Goal: Task Accomplishment & Management: Manage account settings

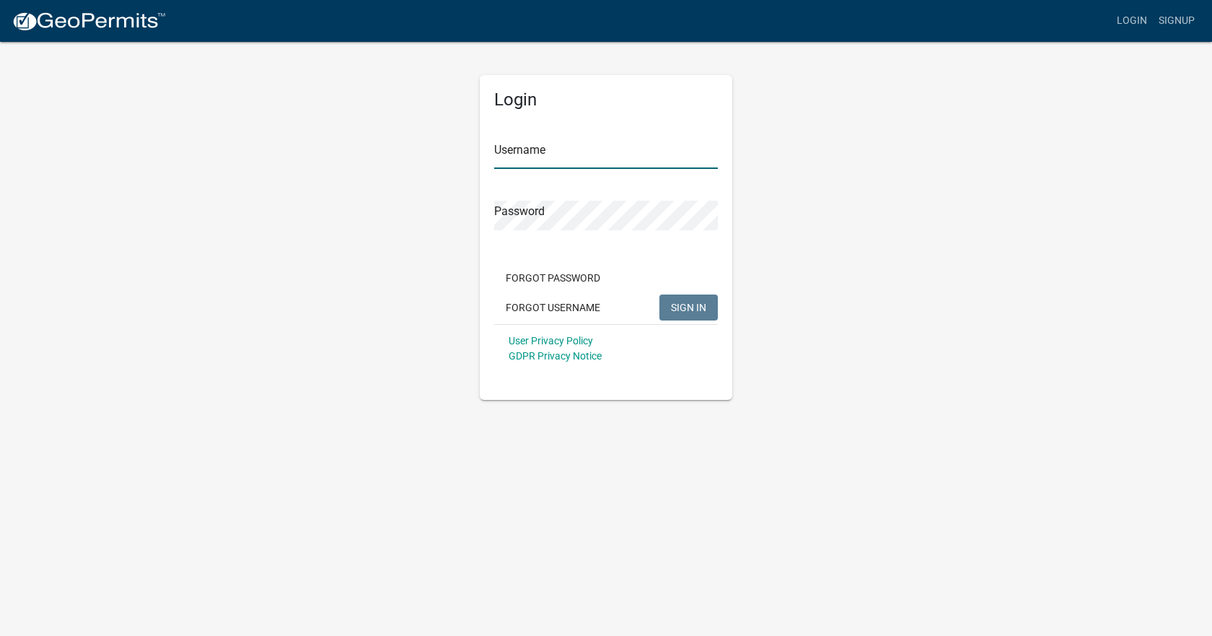
type input "[EMAIL_ADDRESS][DOMAIN_NAME]"
click at [685, 312] on span "SIGN IN" at bounding box center [688, 307] width 35 height 12
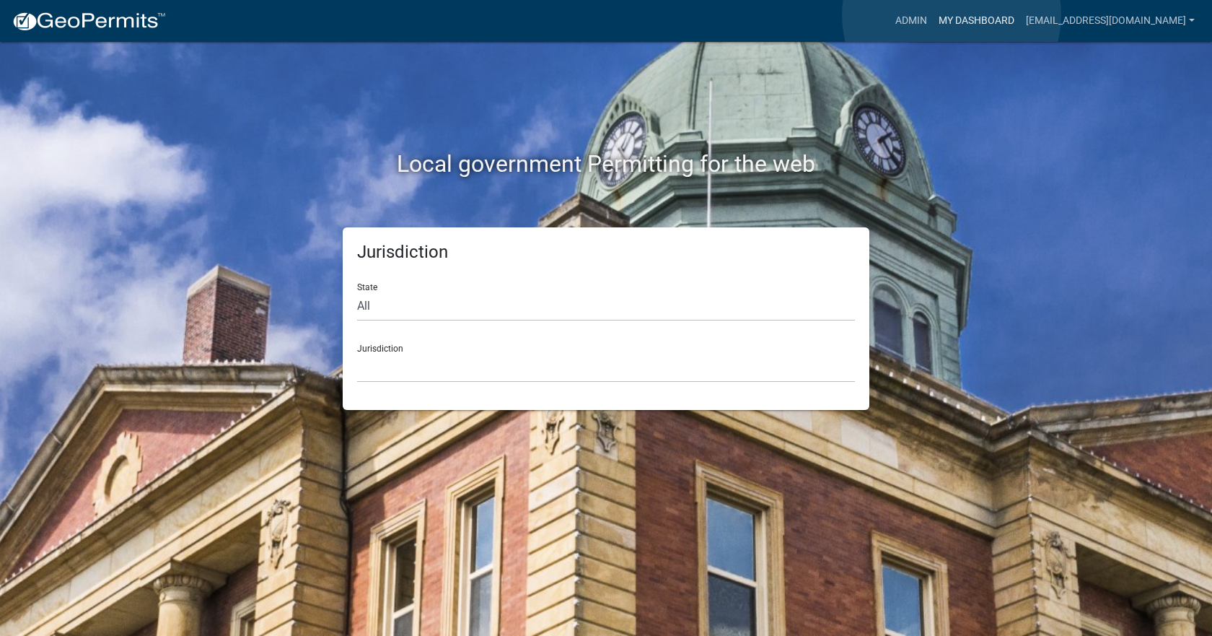
click at [952, 15] on link "My Dashboard" at bounding box center [976, 20] width 87 height 27
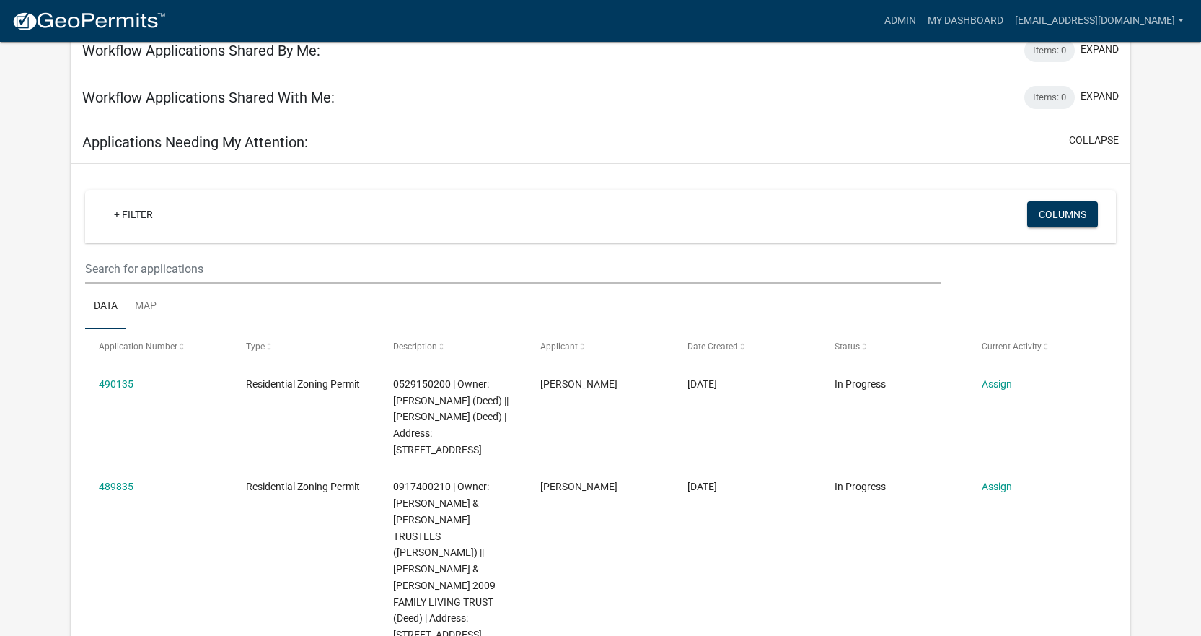
scroll to position [51, 0]
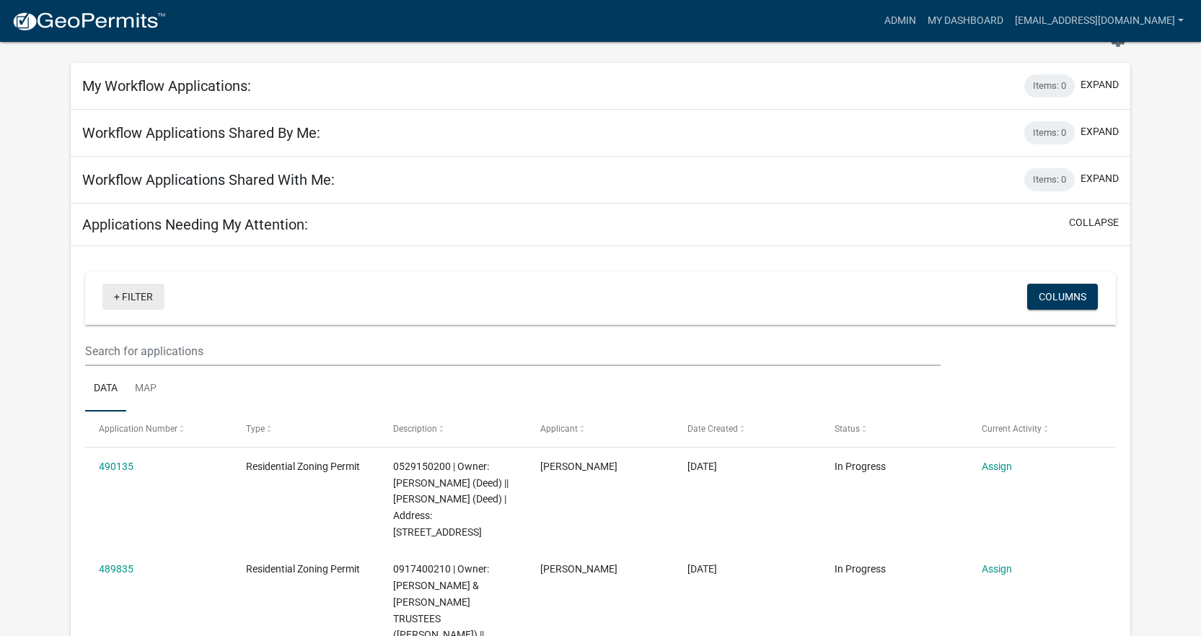
click at [117, 294] on link "+ Filter" at bounding box center [133, 297] width 62 height 26
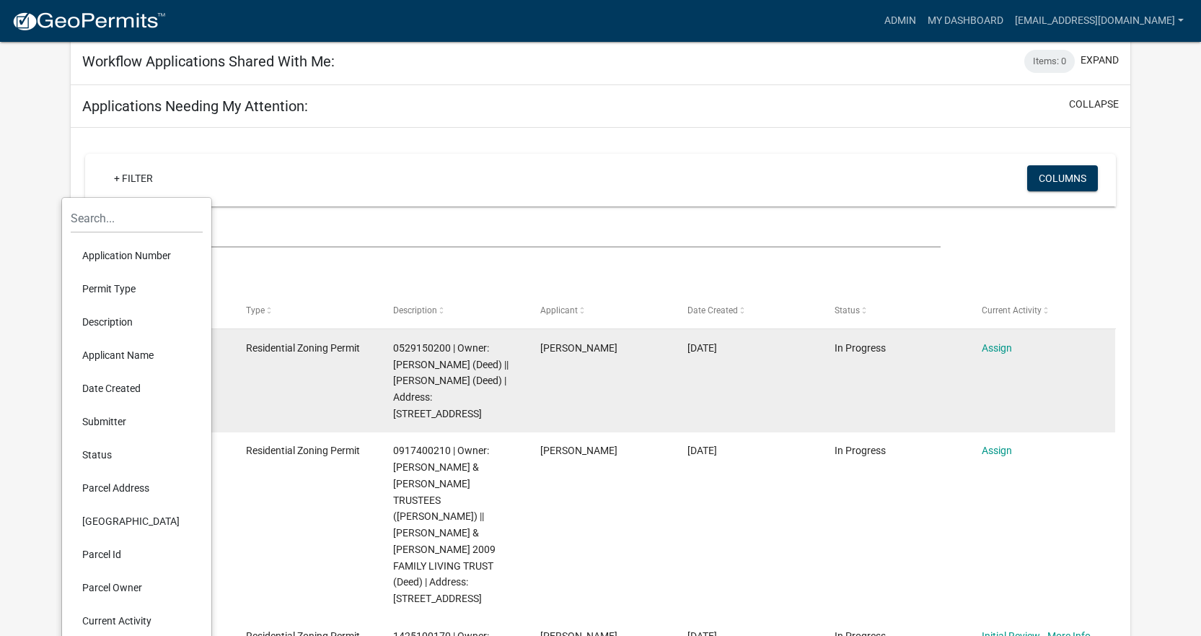
scroll to position [196, 0]
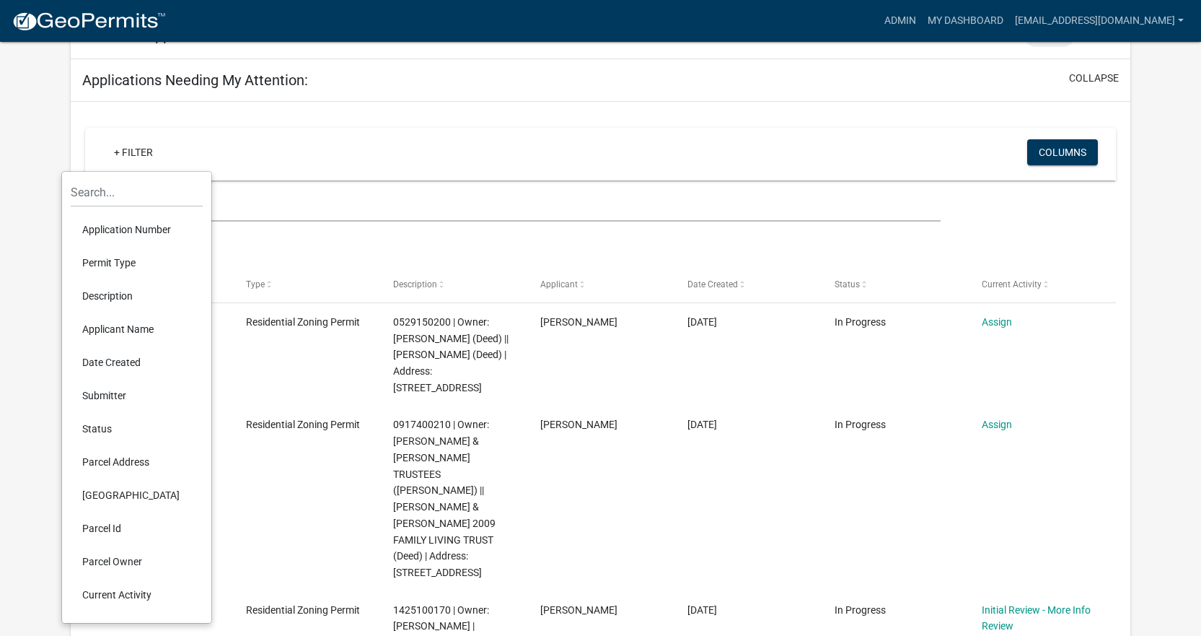
click at [101, 428] on li "Status" at bounding box center [137, 428] width 132 height 33
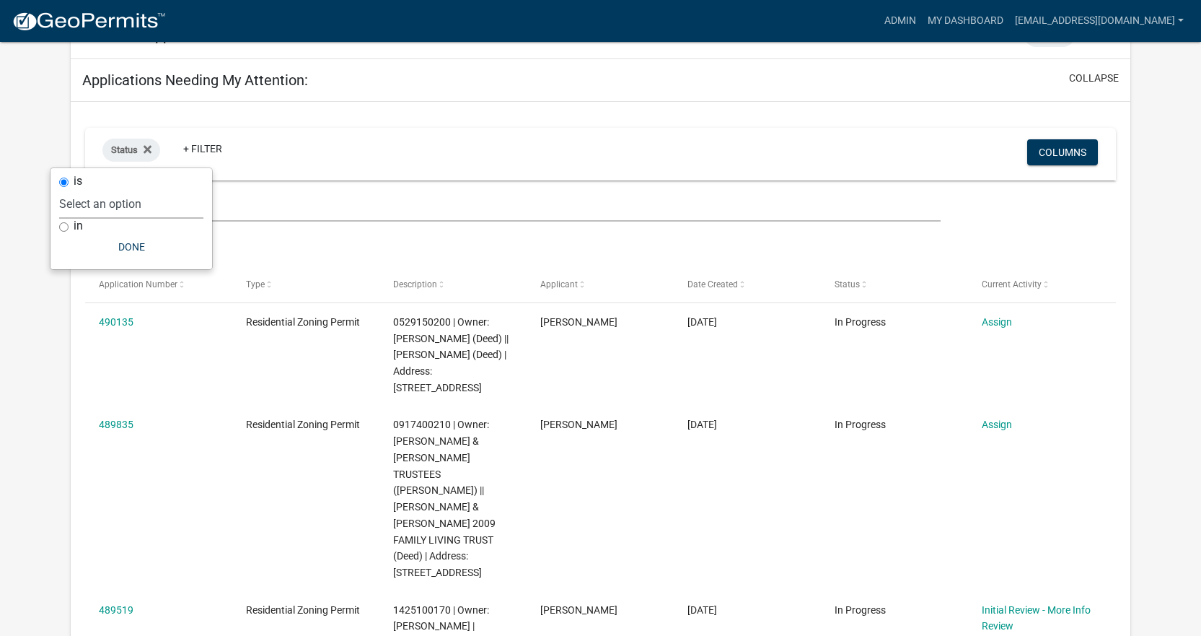
click at [126, 206] on select "Select an option Not Started In Progress Completed Expired Locked Withdrawn Voi…" at bounding box center [131, 204] width 144 height 30
select select "2"
click at [88, 189] on select "Select an option Not Started In Progress Completed Expired Locked Withdrawn Voi…" at bounding box center [131, 204] width 144 height 30
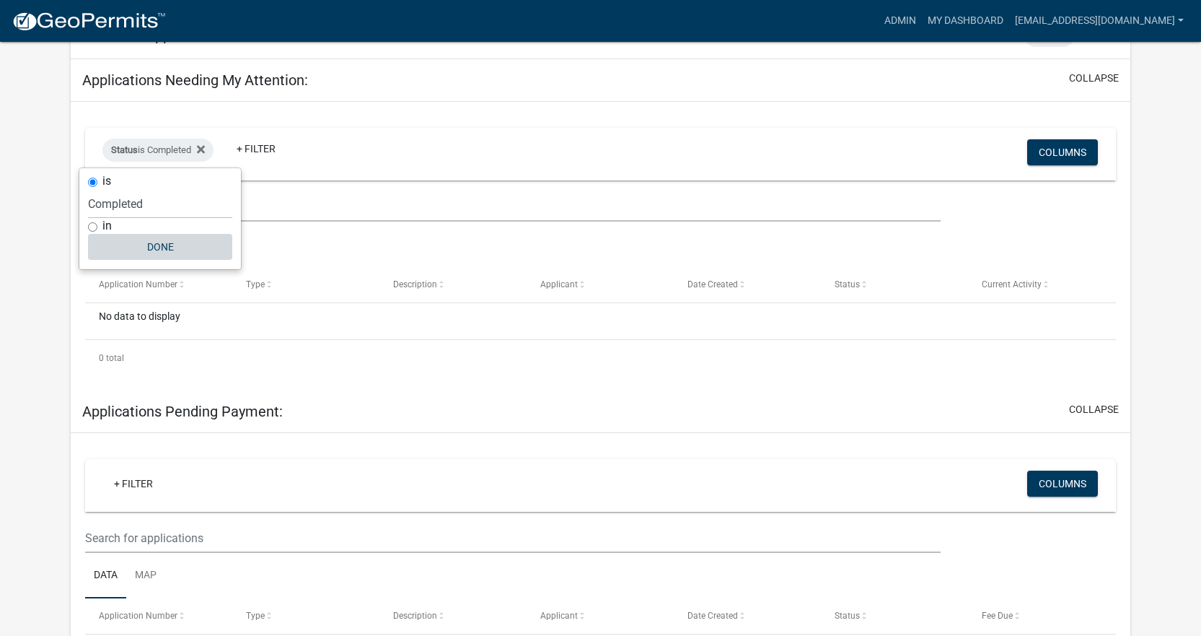
click at [159, 245] on button "Done" at bounding box center [160, 247] width 144 height 26
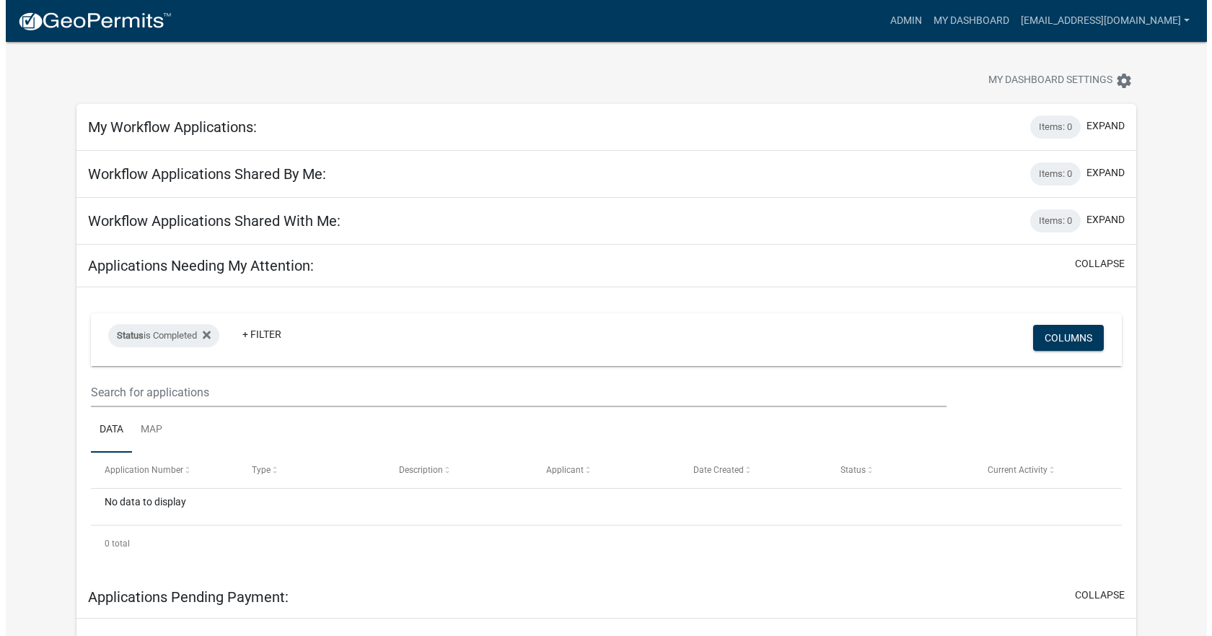
scroll to position [0, 0]
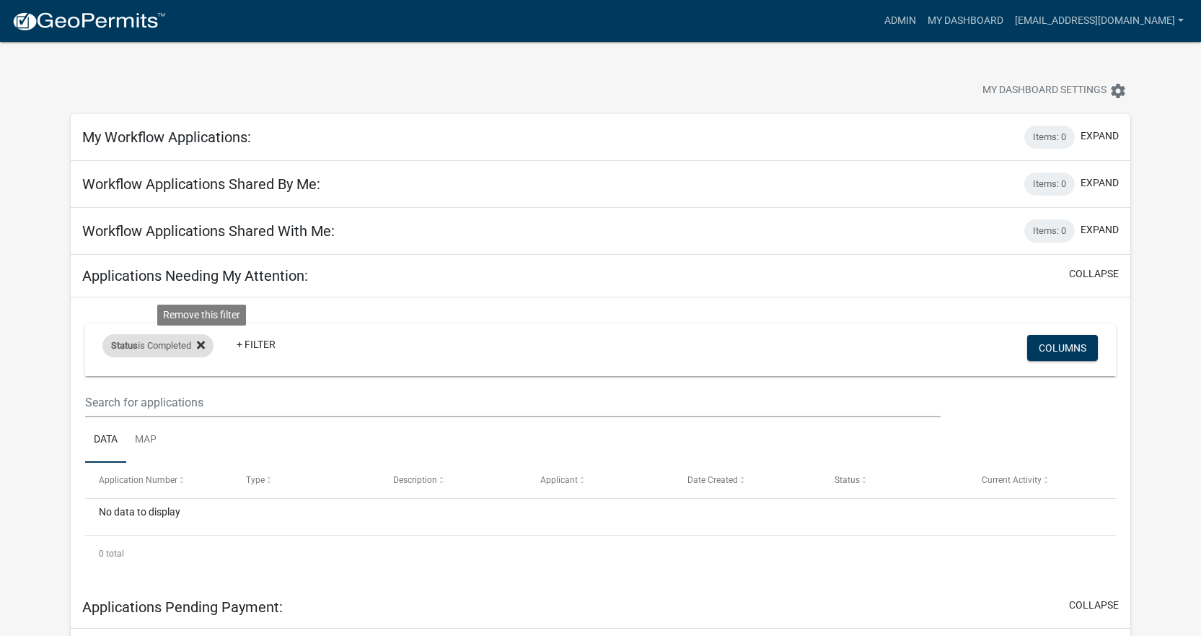
click at [205, 348] on icon at bounding box center [201, 345] width 8 height 12
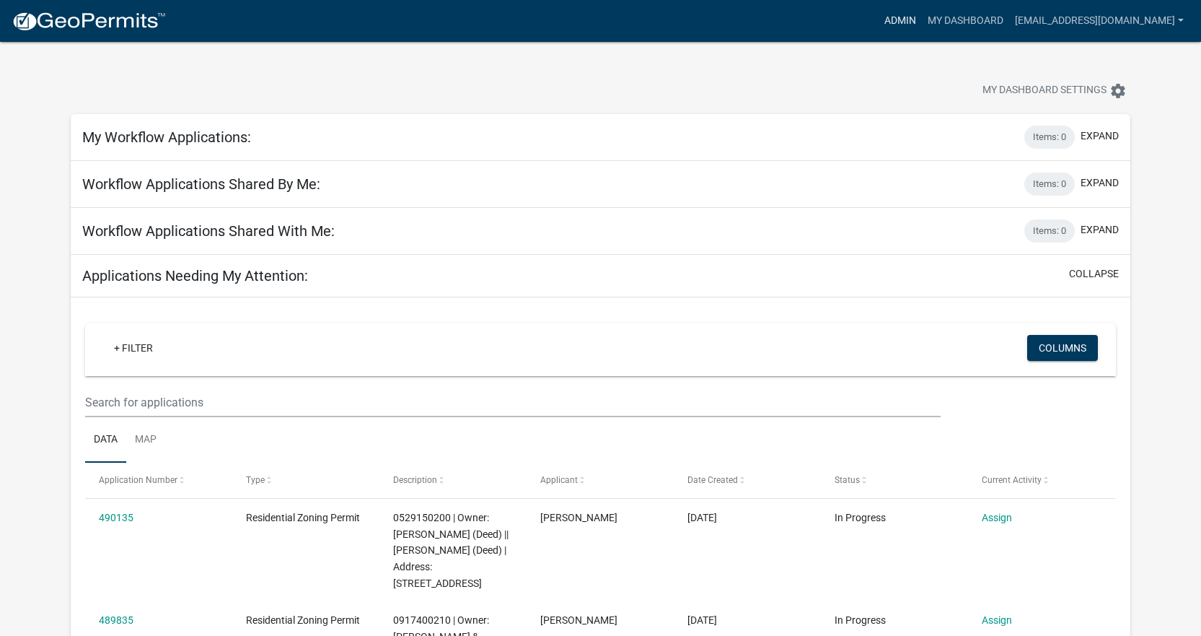
click at [894, 14] on link "Admin" at bounding box center [900, 20] width 43 height 27
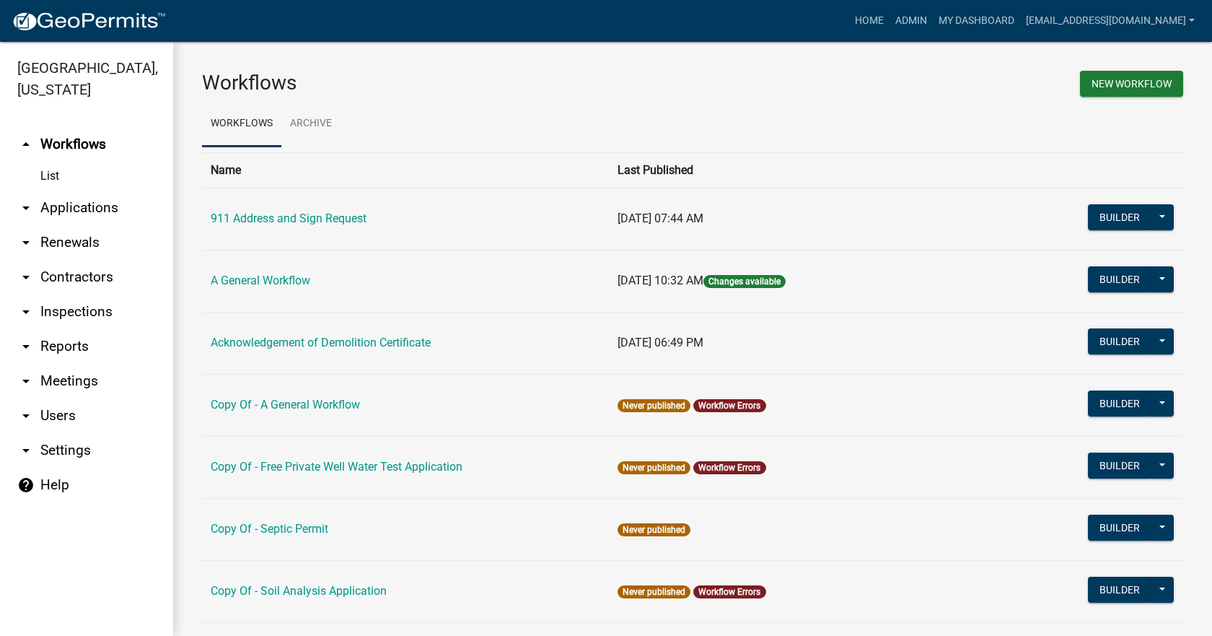
click at [33, 199] on icon "arrow_drop_down" at bounding box center [25, 207] width 17 height 17
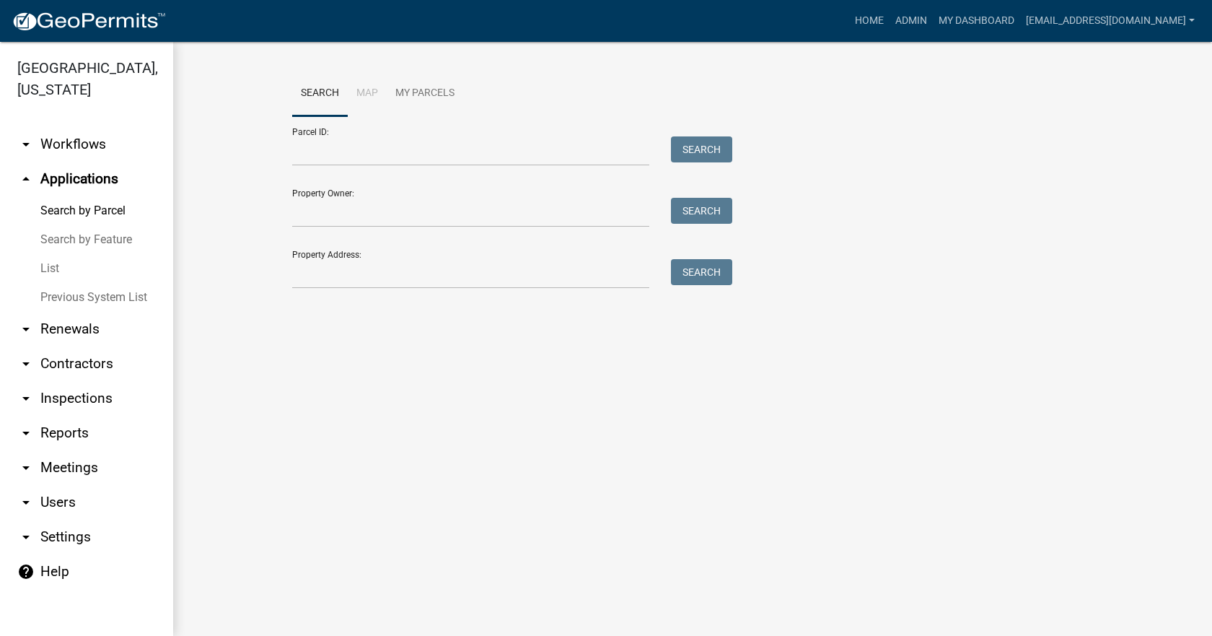
click at [56, 254] on link "List" at bounding box center [86, 268] width 173 height 29
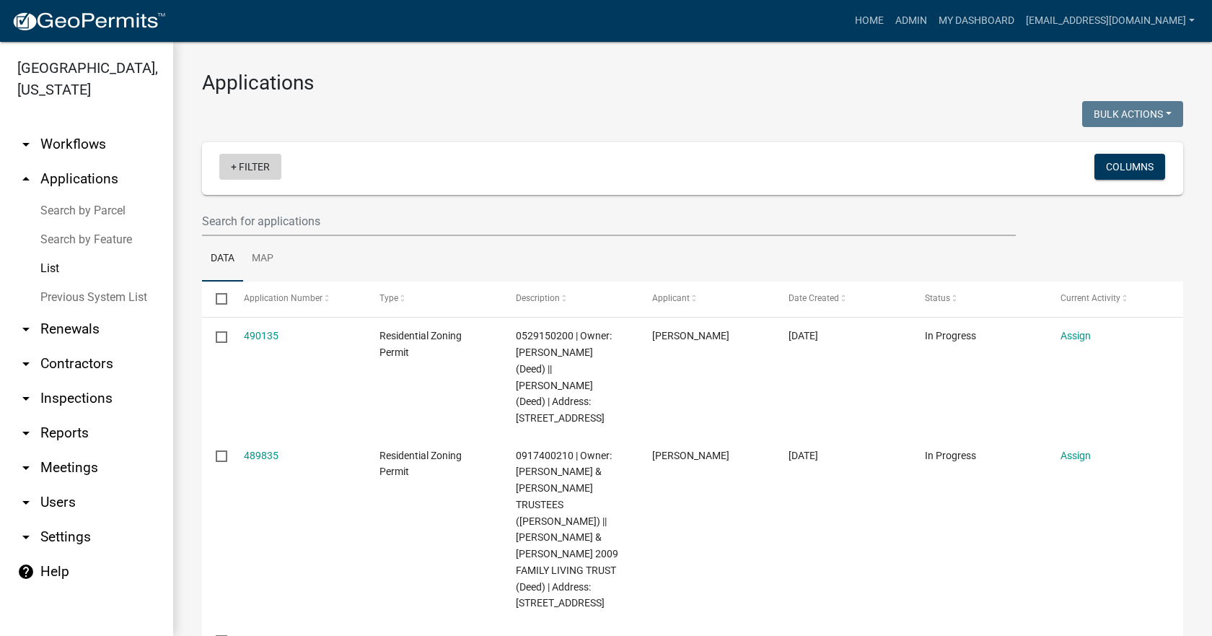
click at [229, 166] on link "+ Filter" at bounding box center [250, 167] width 62 height 26
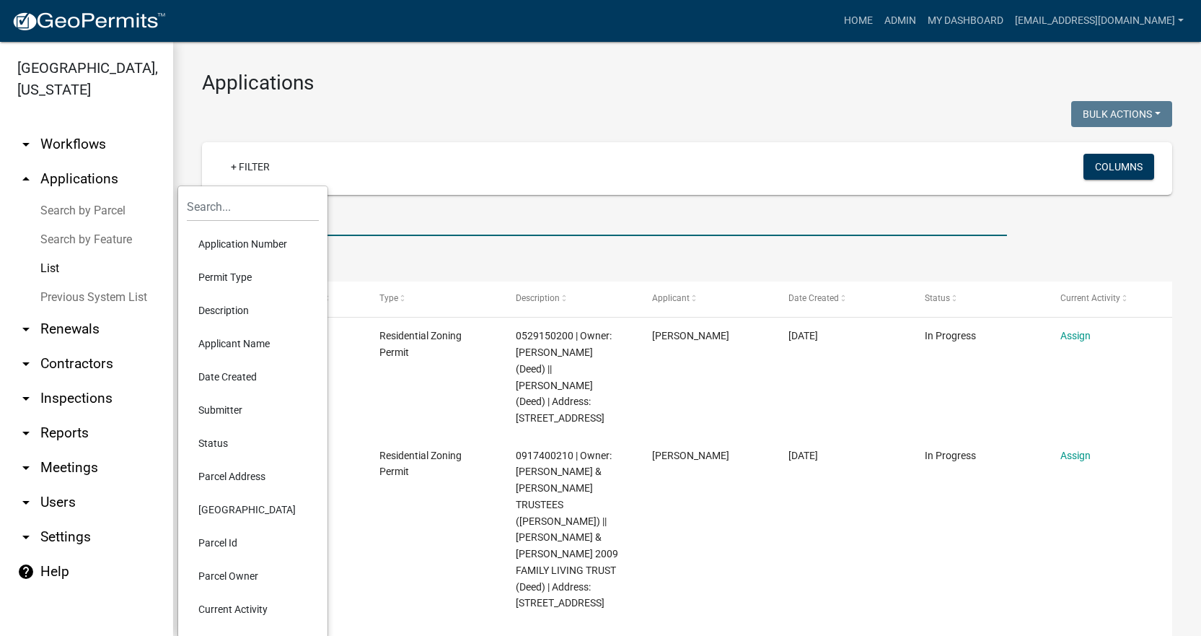
click at [413, 224] on input "text" at bounding box center [604, 221] width 805 height 30
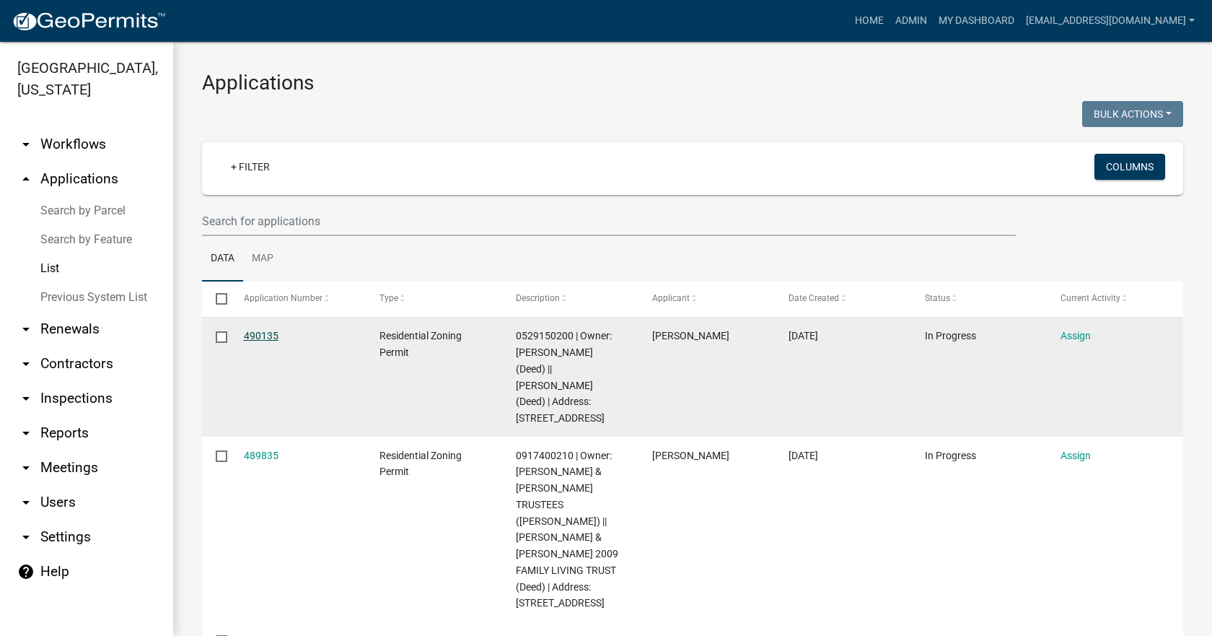
click at [255, 333] on link "490135" at bounding box center [261, 336] width 35 height 12
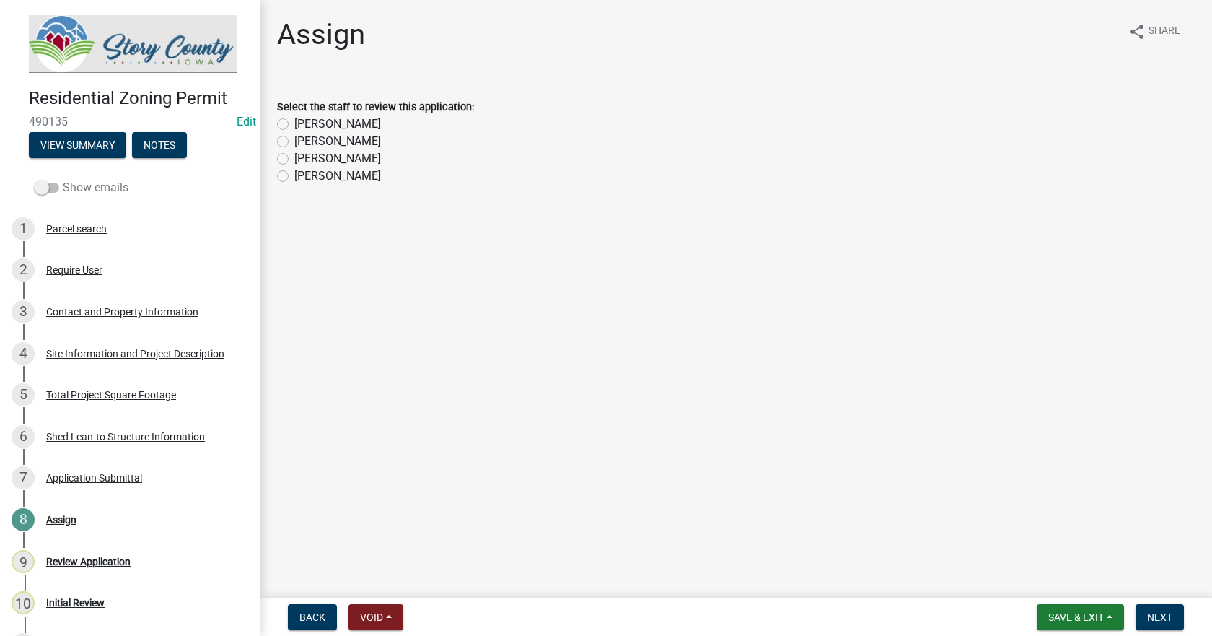
click at [54, 183] on span at bounding box center [47, 188] width 25 height 10
click at [63, 179] on input "Show emails" at bounding box center [63, 179] width 0 height 0
click at [81, 138] on button "View Summary" at bounding box center [77, 145] width 97 height 26
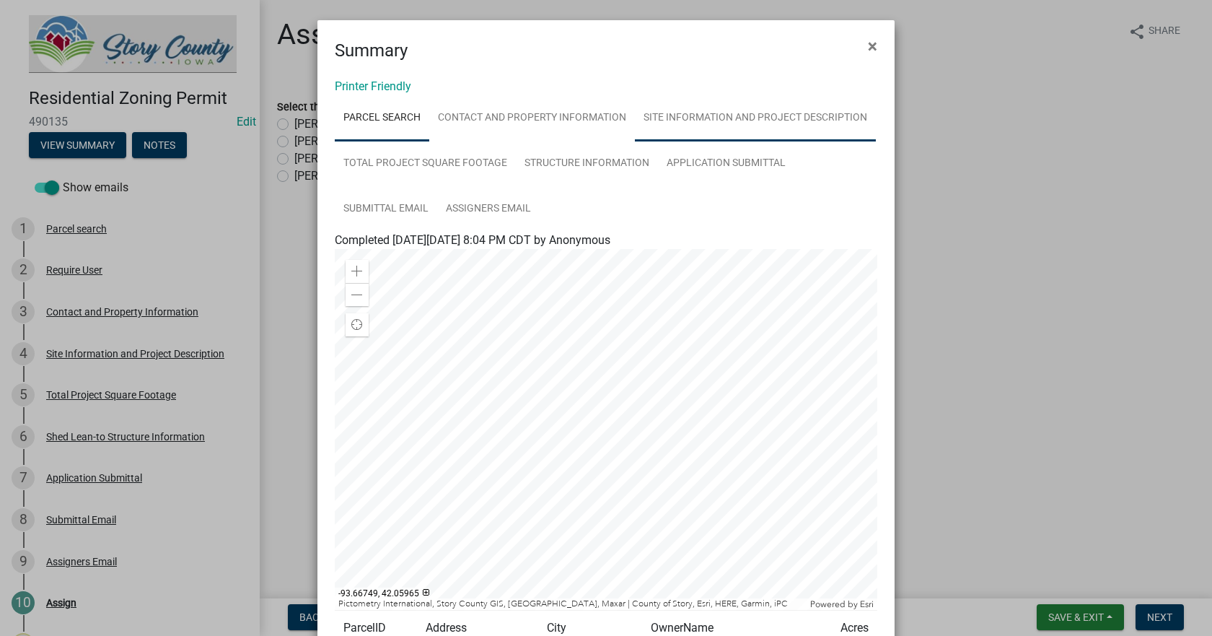
click at [693, 112] on link "Site Information and Project Description" at bounding box center [755, 118] width 241 height 46
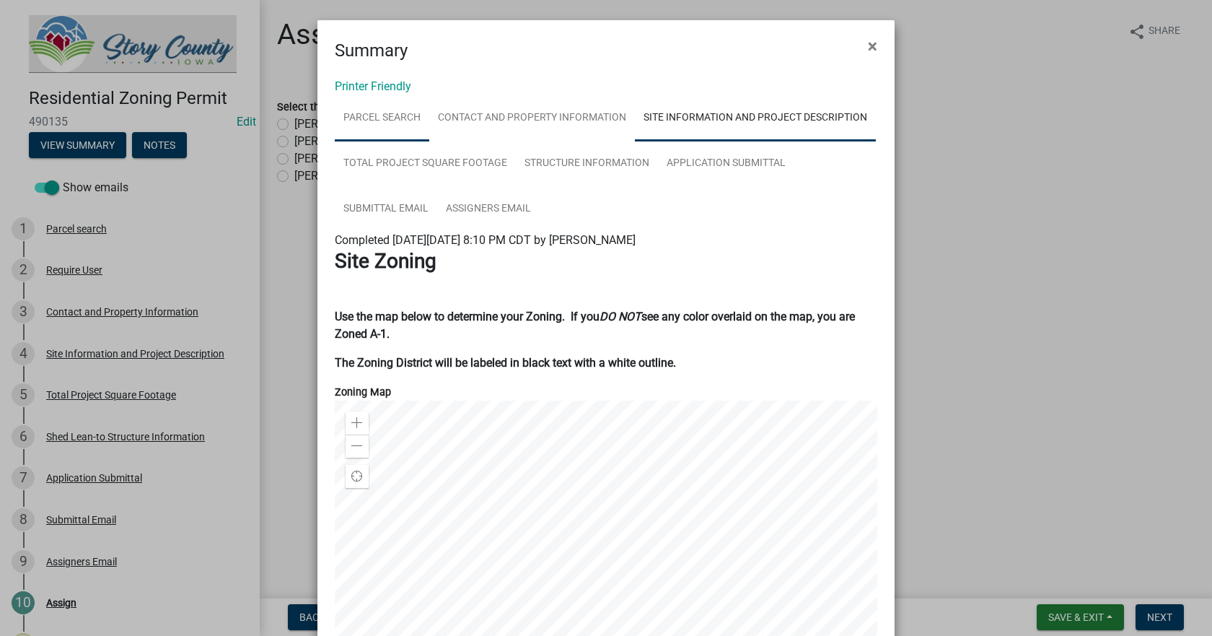
click at [375, 115] on link "Parcel search" at bounding box center [382, 118] width 95 height 46
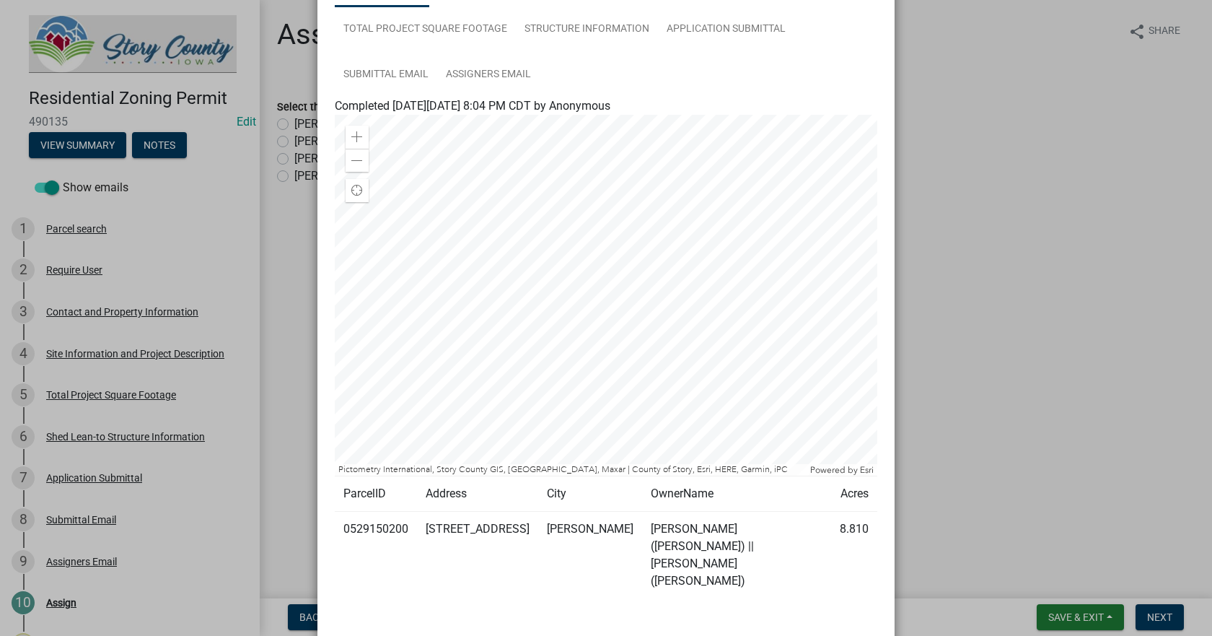
scroll to position [182, 0]
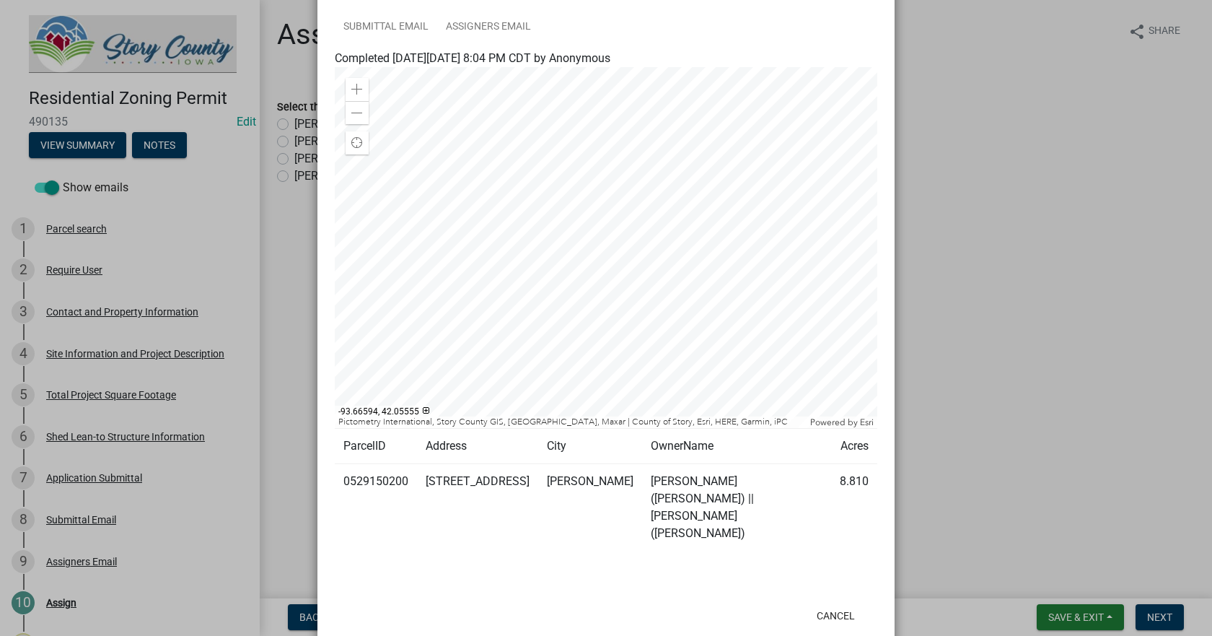
click at [379, 484] on td "0529150200" at bounding box center [376, 507] width 82 height 87
copy td "0529150200"
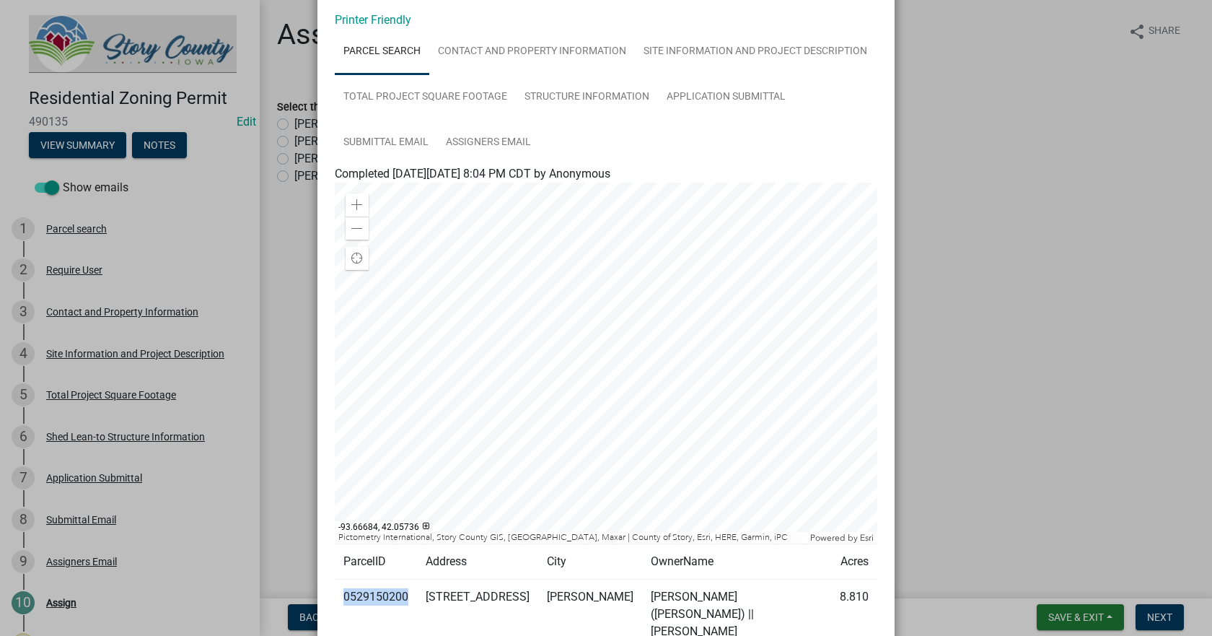
scroll to position [0, 0]
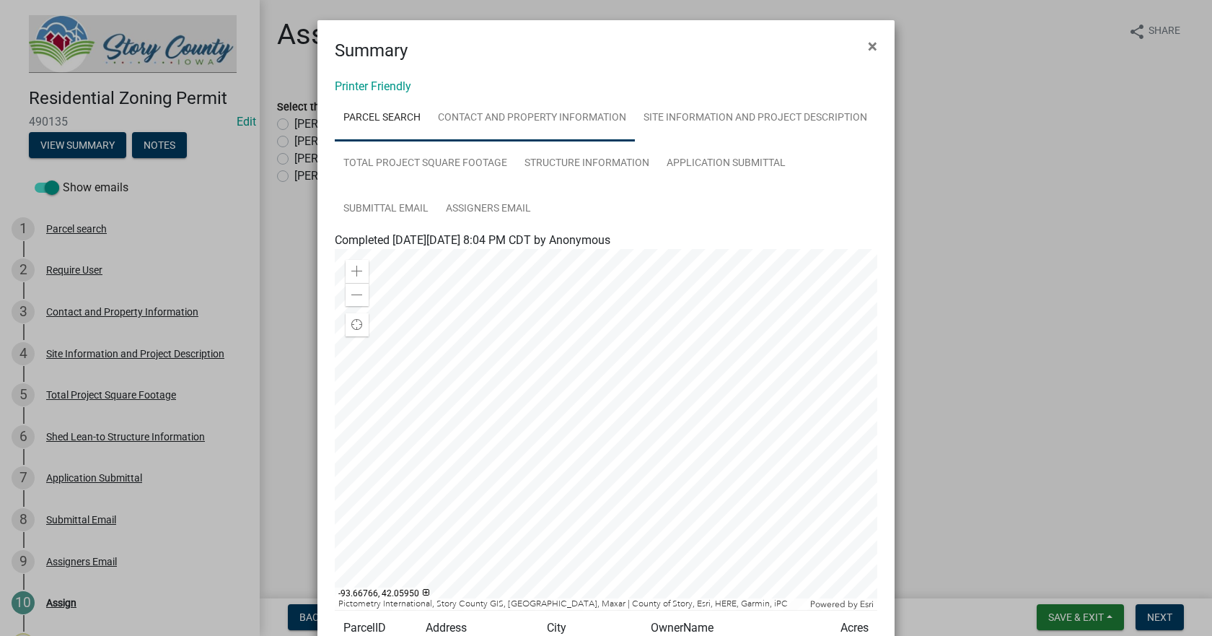
click at [483, 123] on link "Contact and Property Information" at bounding box center [532, 118] width 206 height 46
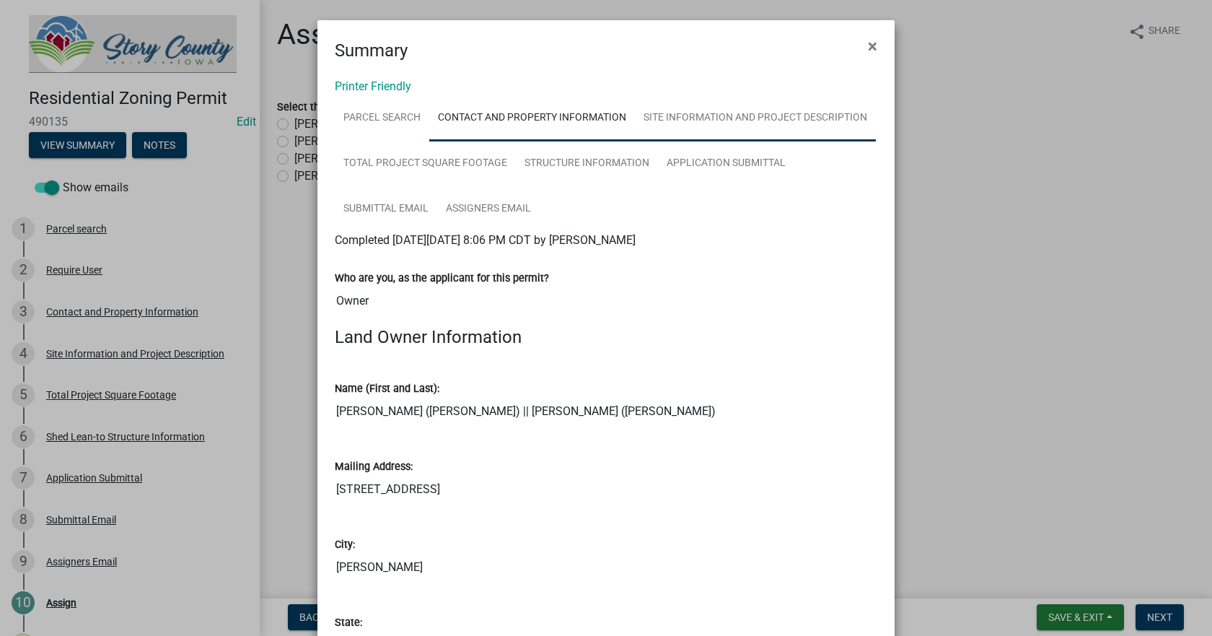
click at [685, 121] on link "Site Information and Project Description" at bounding box center [755, 118] width 241 height 46
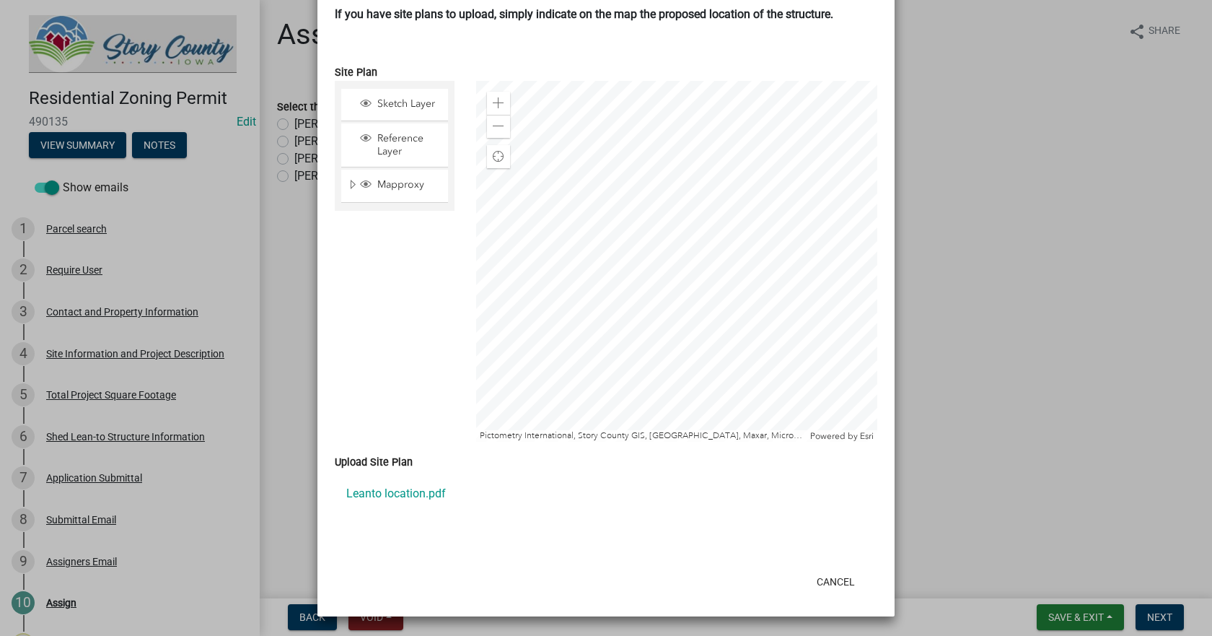
scroll to position [999, 0]
click at [364, 495] on link "Leanto location.pdf" at bounding box center [606, 493] width 543 height 35
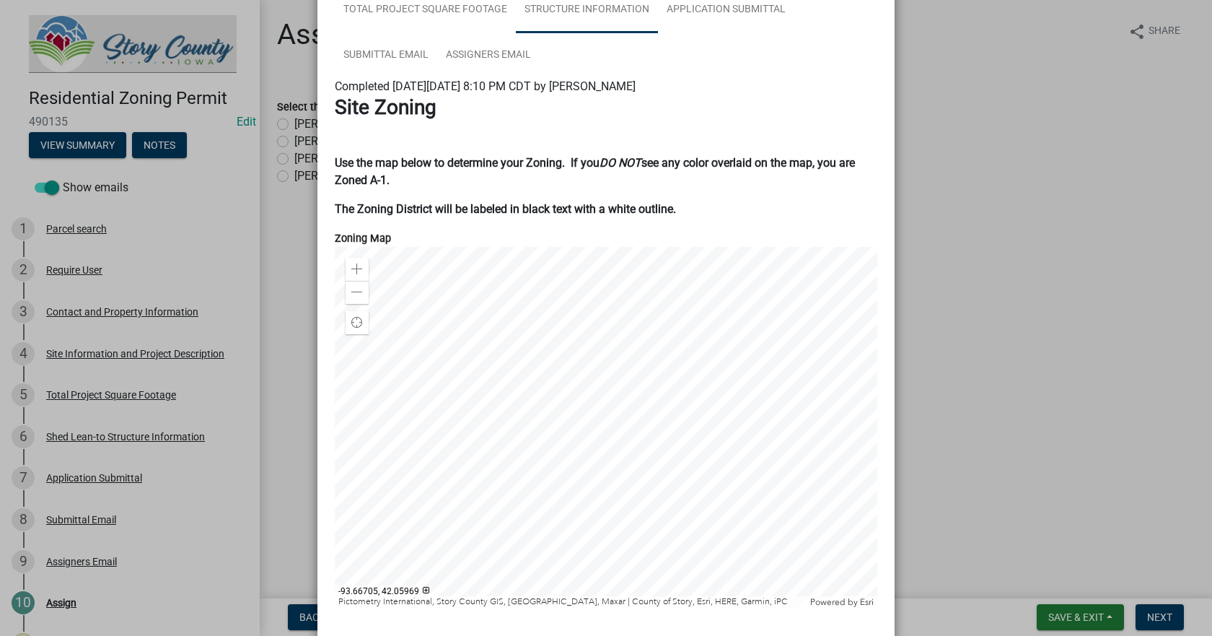
scroll to position [0, 0]
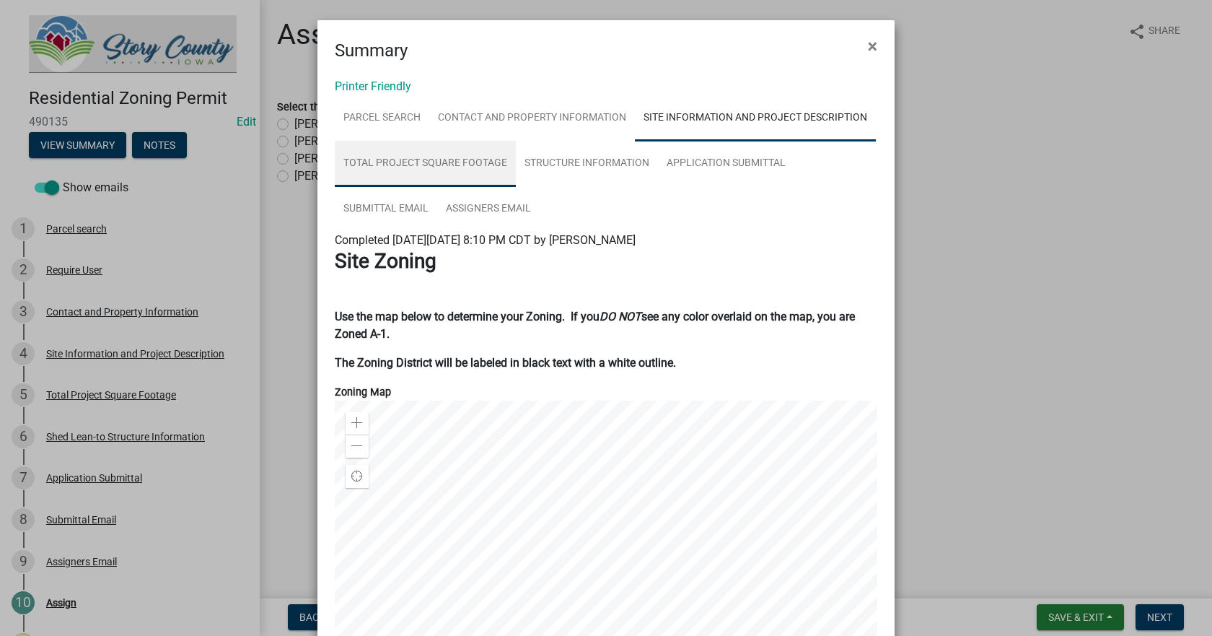
click at [388, 162] on link "Total Project Square Footage" at bounding box center [425, 164] width 181 height 46
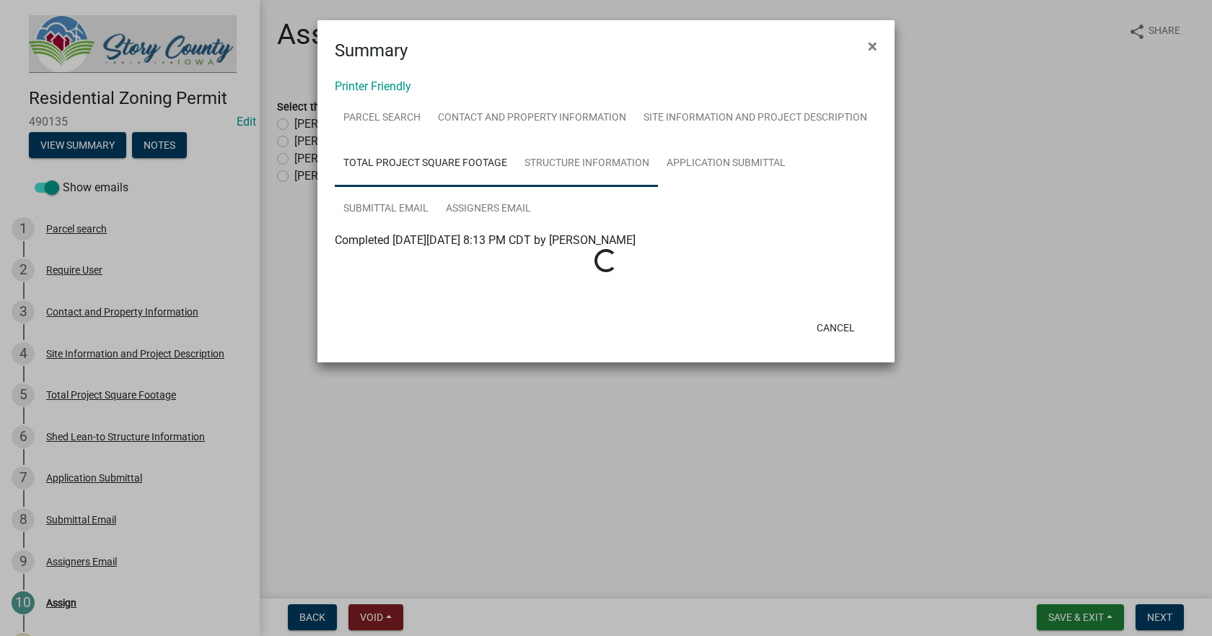
click at [576, 164] on link "Structure Information" at bounding box center [587, 164] width 142 height 46
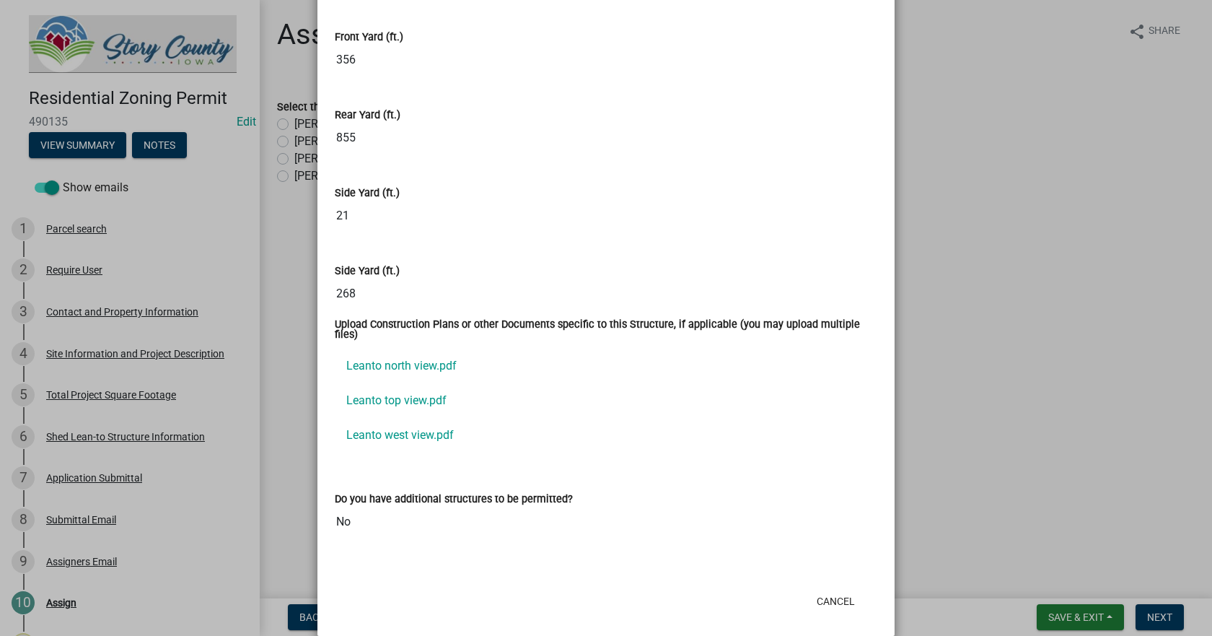
scroll to position [978, 0]
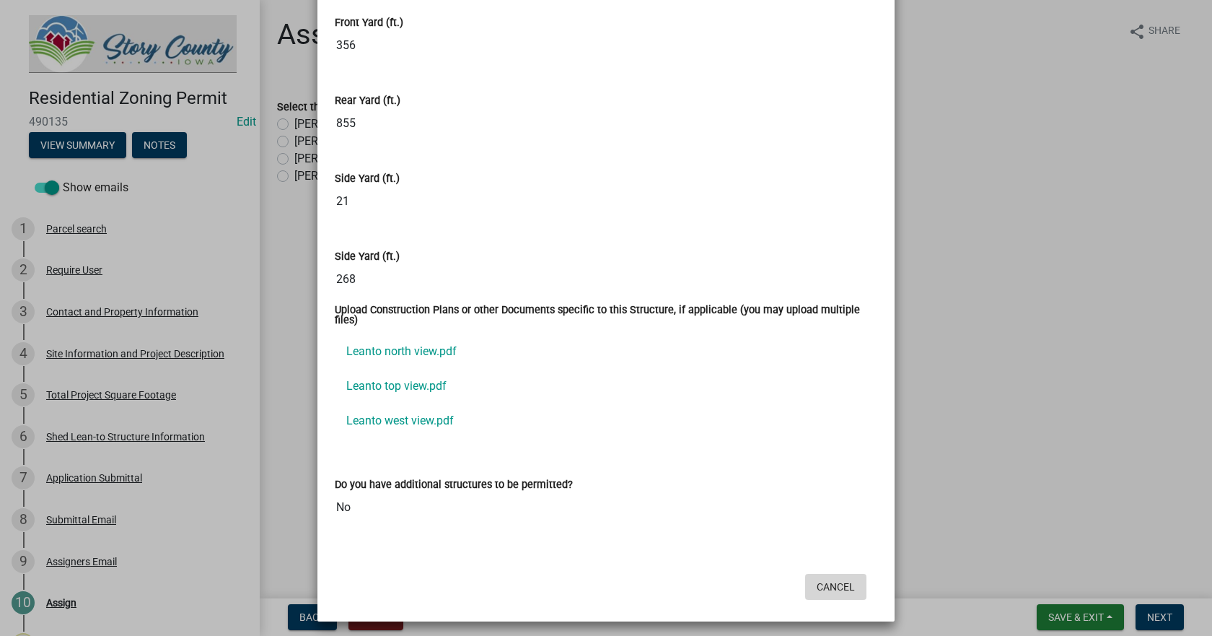
click at [839, 587] on button "Cancel" at bounding box center [835, 587] width 61 height 26
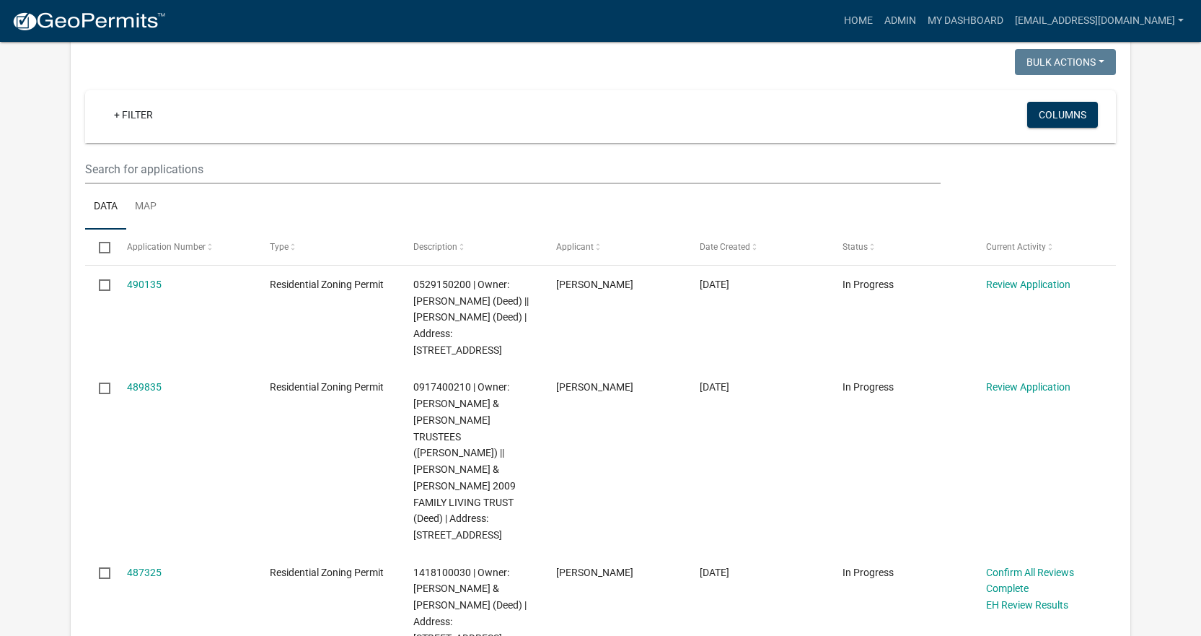
scroll to position [270, 0]
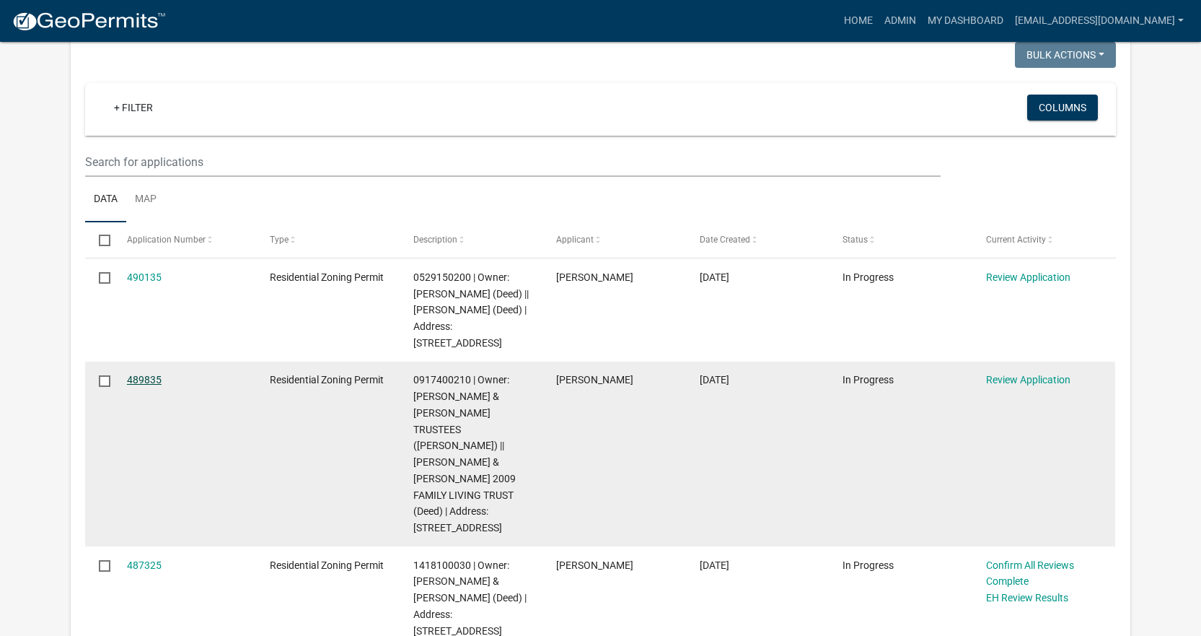
click at [143, 378] on link "489835" at bounding box center [144, 380] width 35 height 12
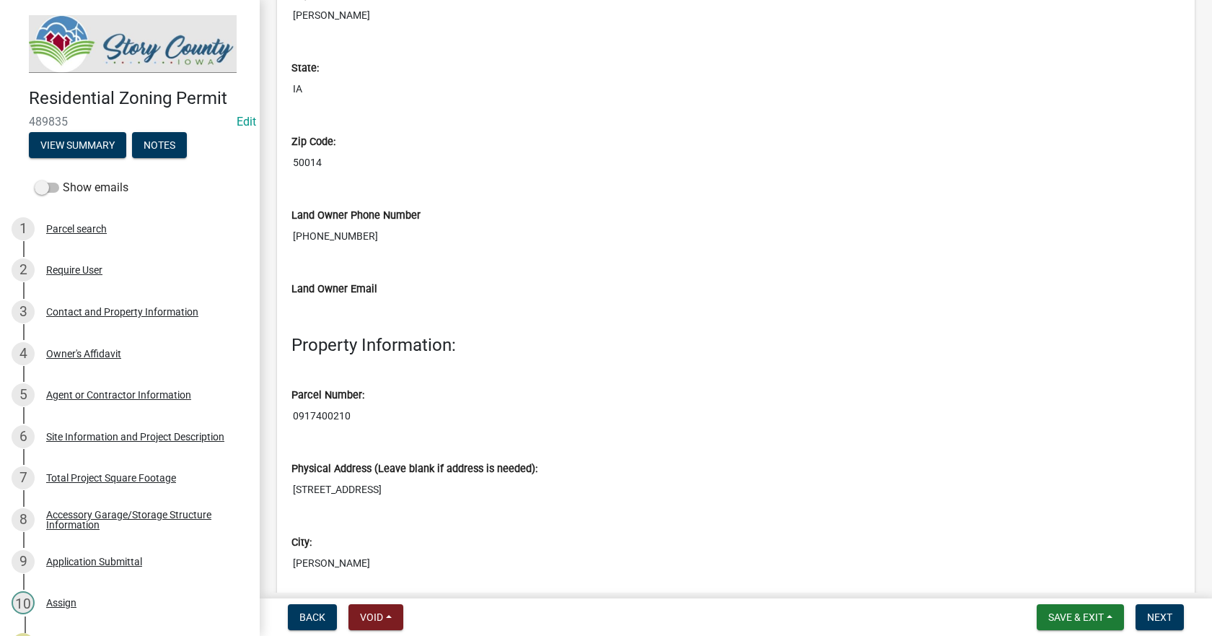
scroll to position [938, 0]
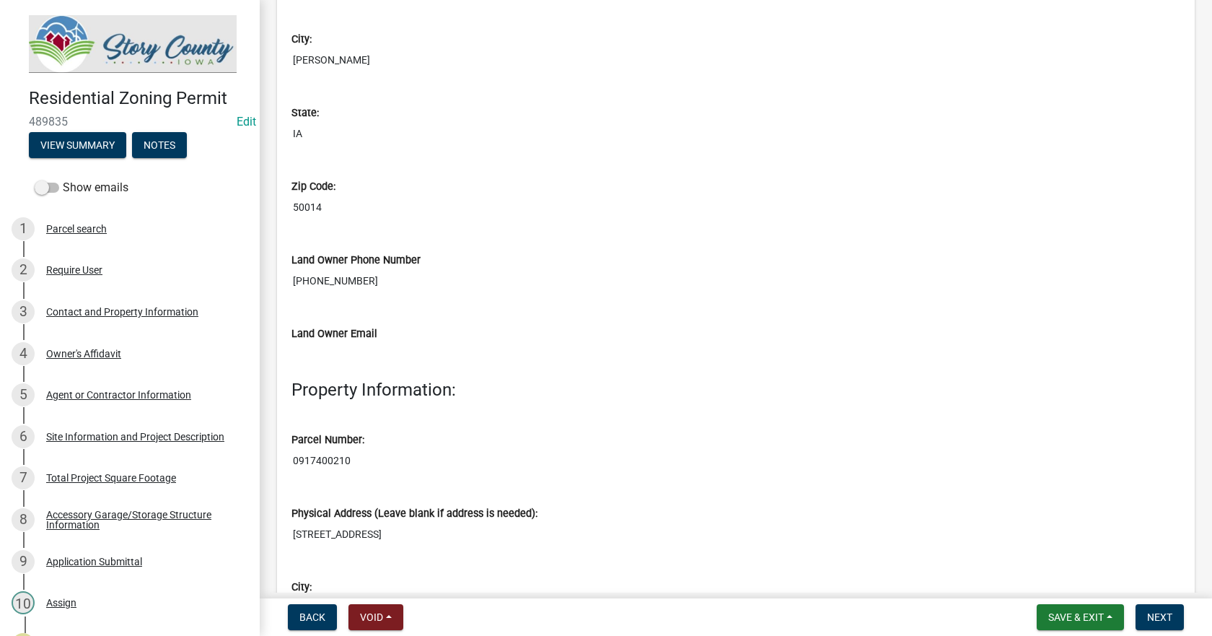
click at [307, 450] on input "0917400210" at bounding box center [736, 460] width 889 height 27
click at [305, 449] on input "0917400210" at bounding box center [736, 460] width 889 height 27
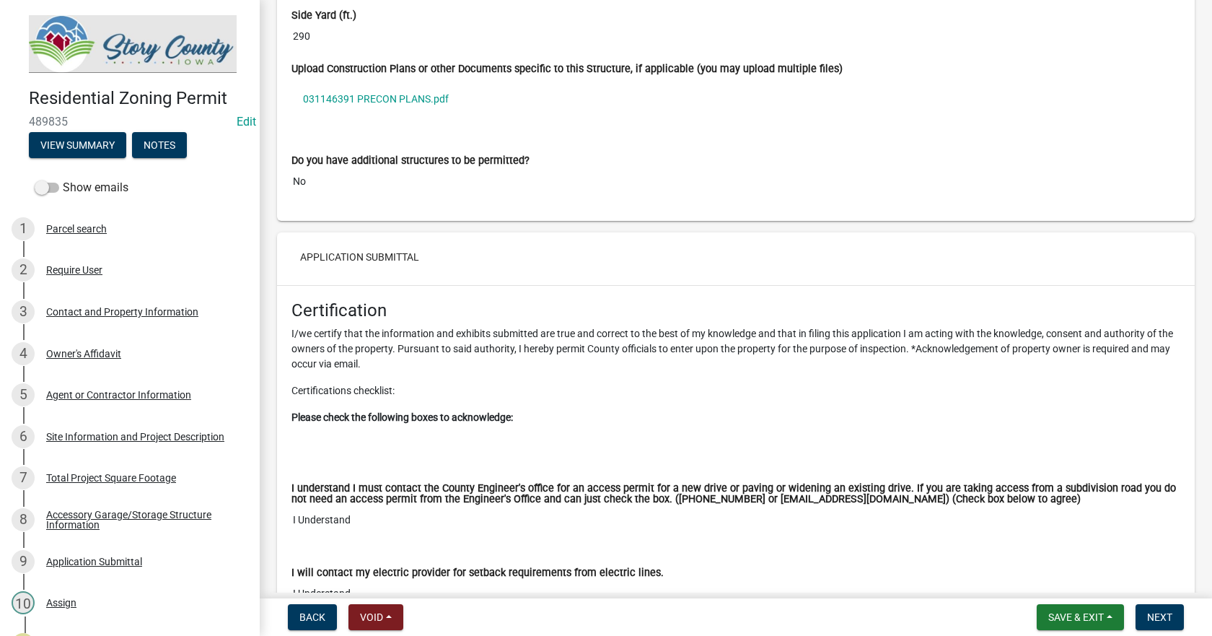
scroll to position [9092, 0]
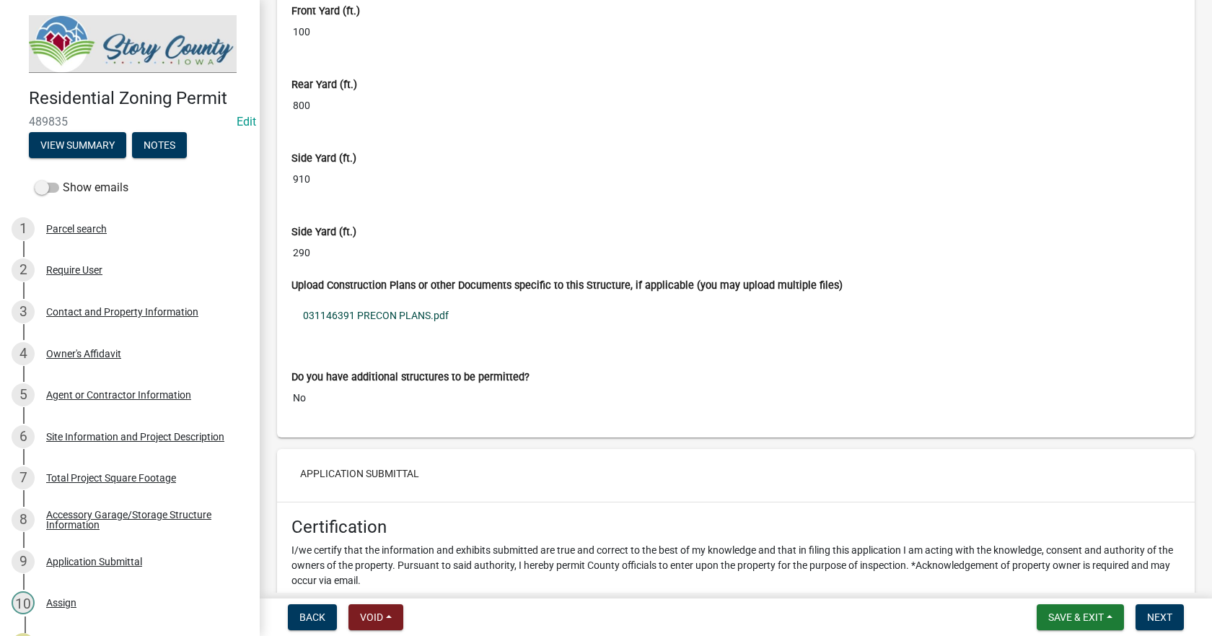
click at [380, 299] on link "031146391 PRECON PLANS.pdf" at bounding box center [736, 315] width 889 height 33
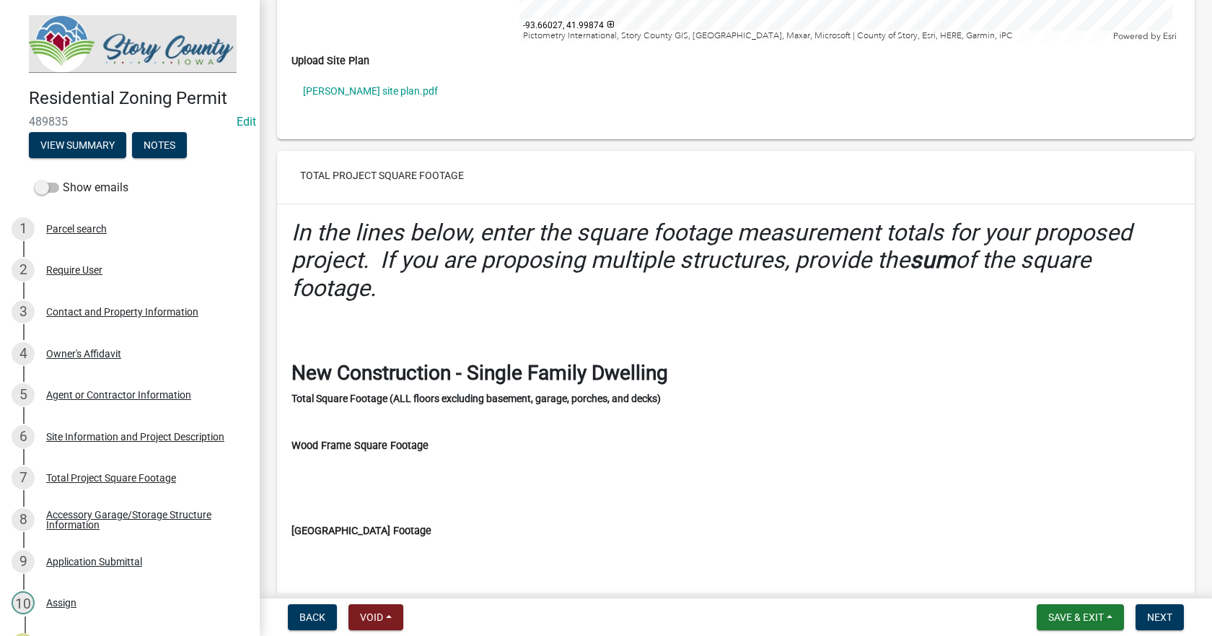
scroll to position [4314, 0]
click at [334, 82] on link "[PERSON_NAME] site plan.pdf" at bounding box center [736, 91] width 889 height 33
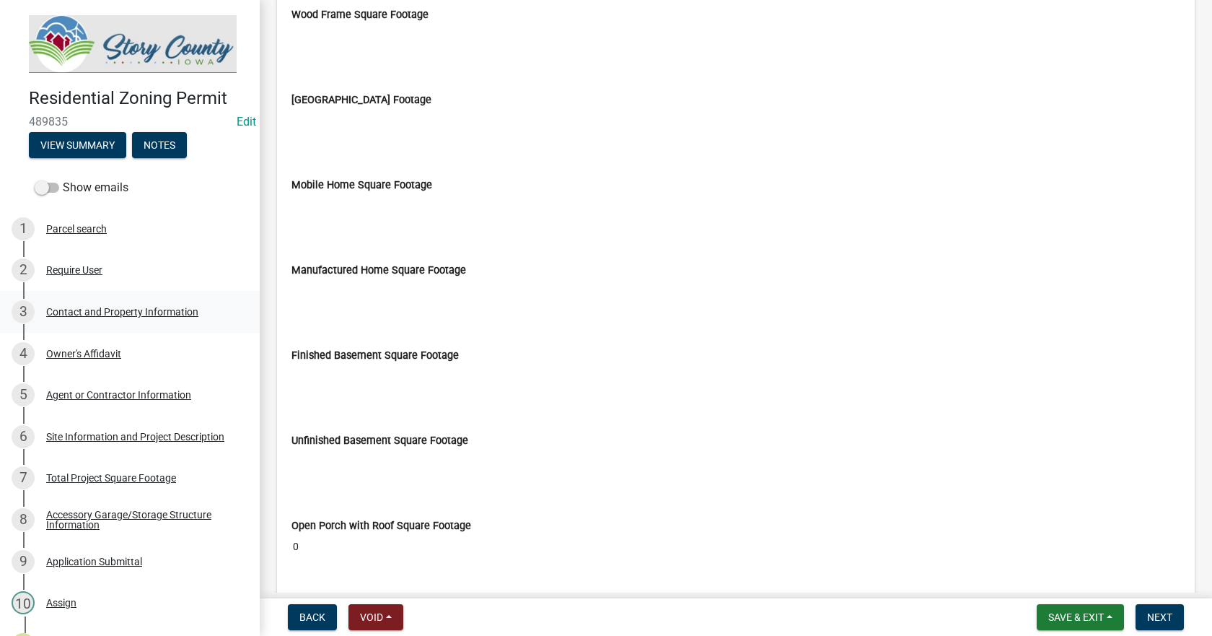
scroll to position [4747, 0]
